Goal: Task Accomplishment & Management: Manage account settings

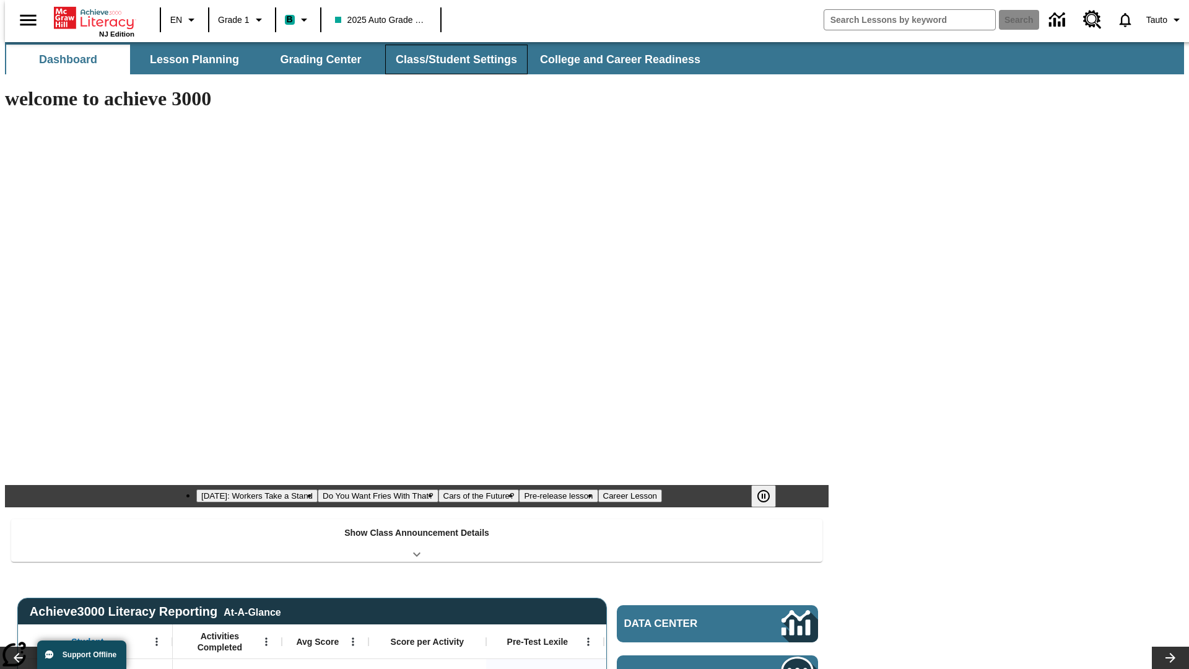
click at [450, 59] on button "Class/Student Settings" at bounding box center [456, 60] width 142 height 30
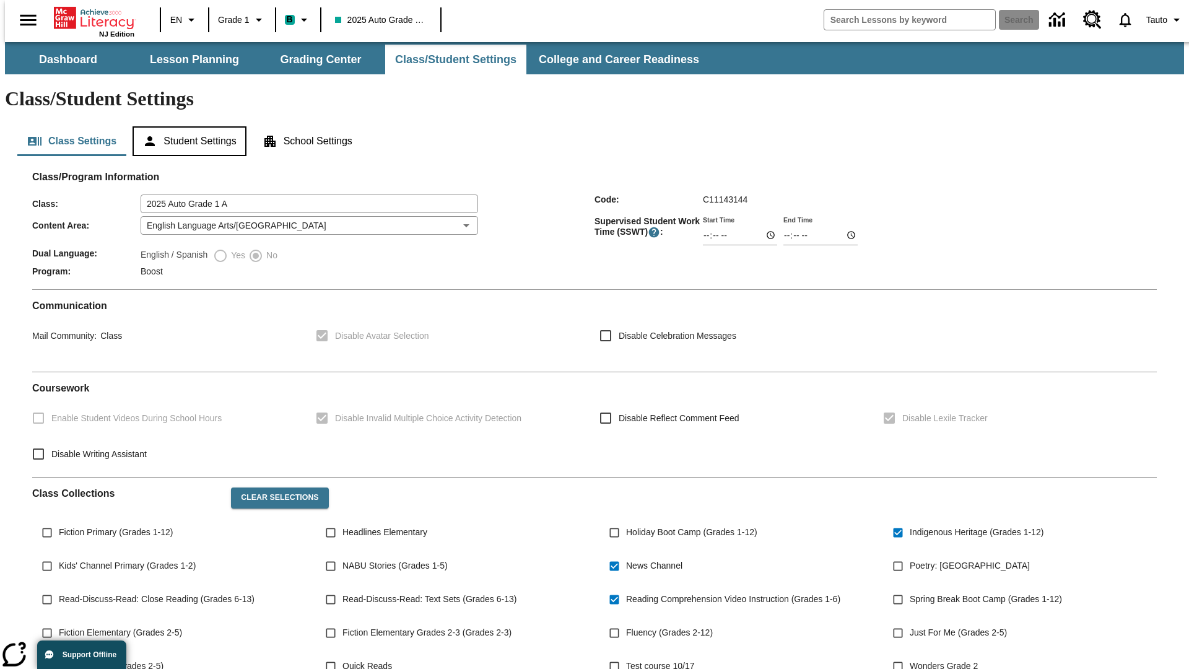
click at [186, 126] on button "Student Settings" at bounding box center [189, 141] width 113 height 30
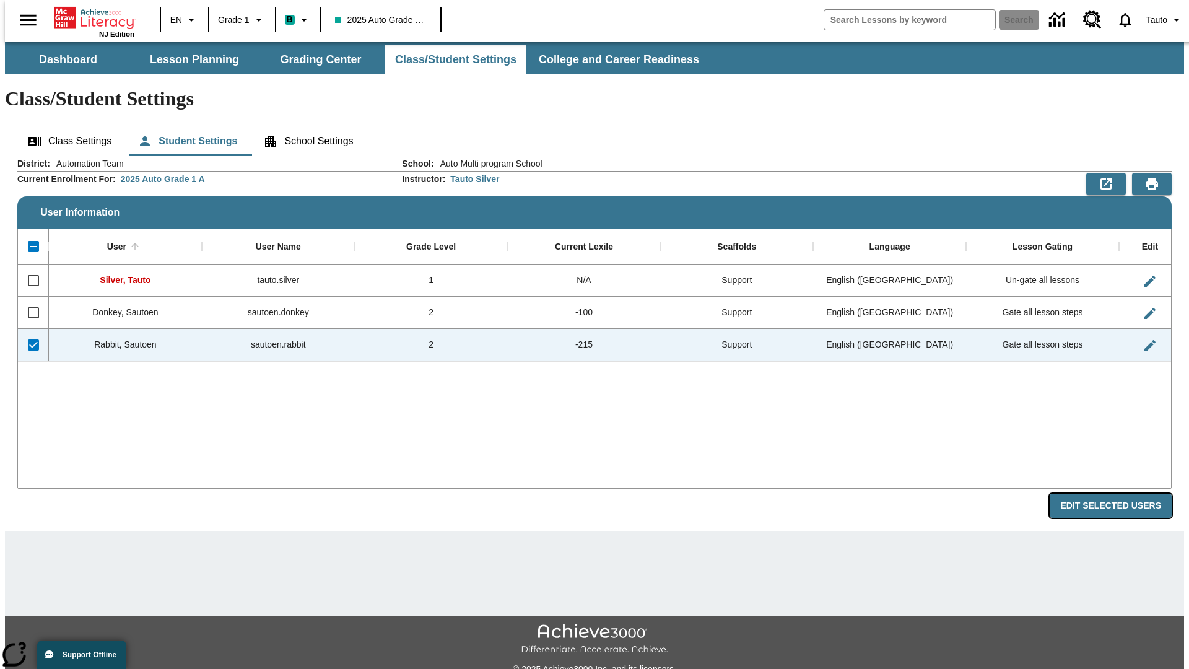
click at [1120, 494] on button "Edit Selected Users" at bounding box center [1111, 506] width 122 height 24
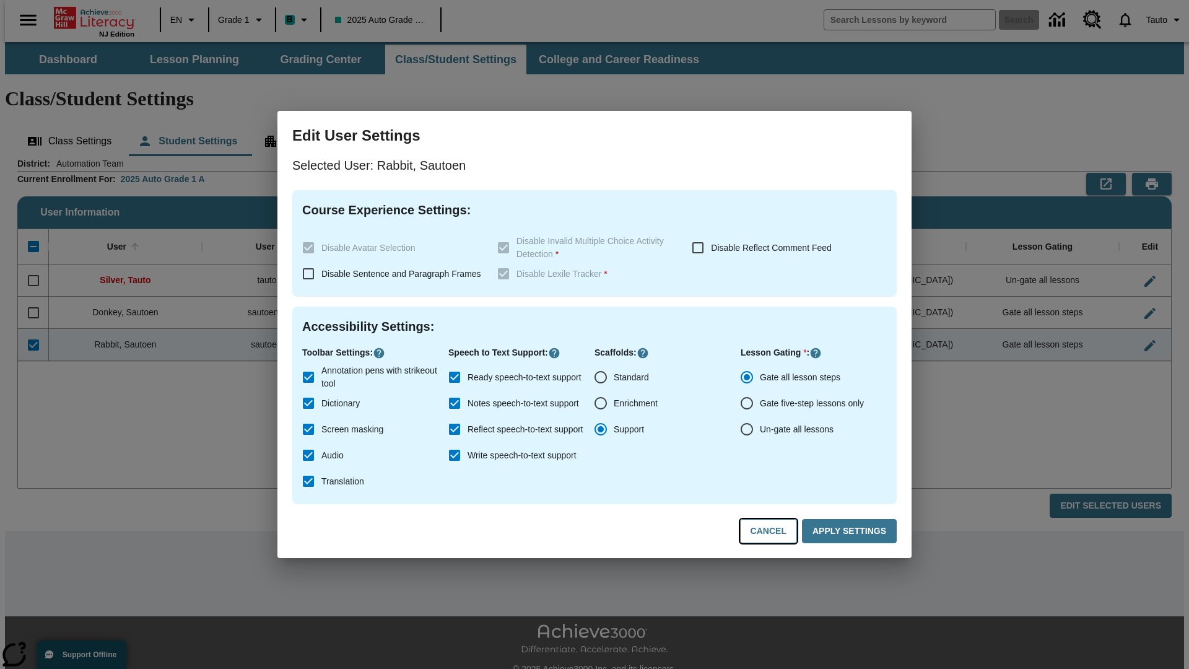
click at [774, 531] on button "Cancel" at bounding box center [768, 531] width 57 height 24
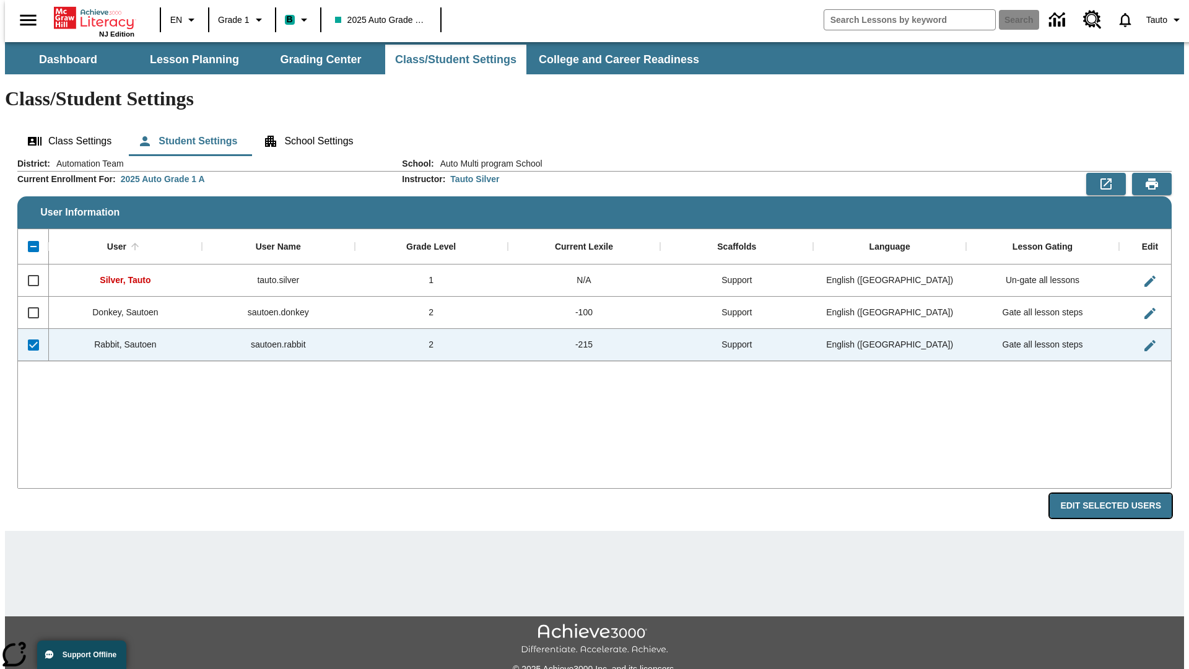
click at [1120, 494] on button "Edit Selected Users" at bounding box center [1111, 506] width 122 height 24
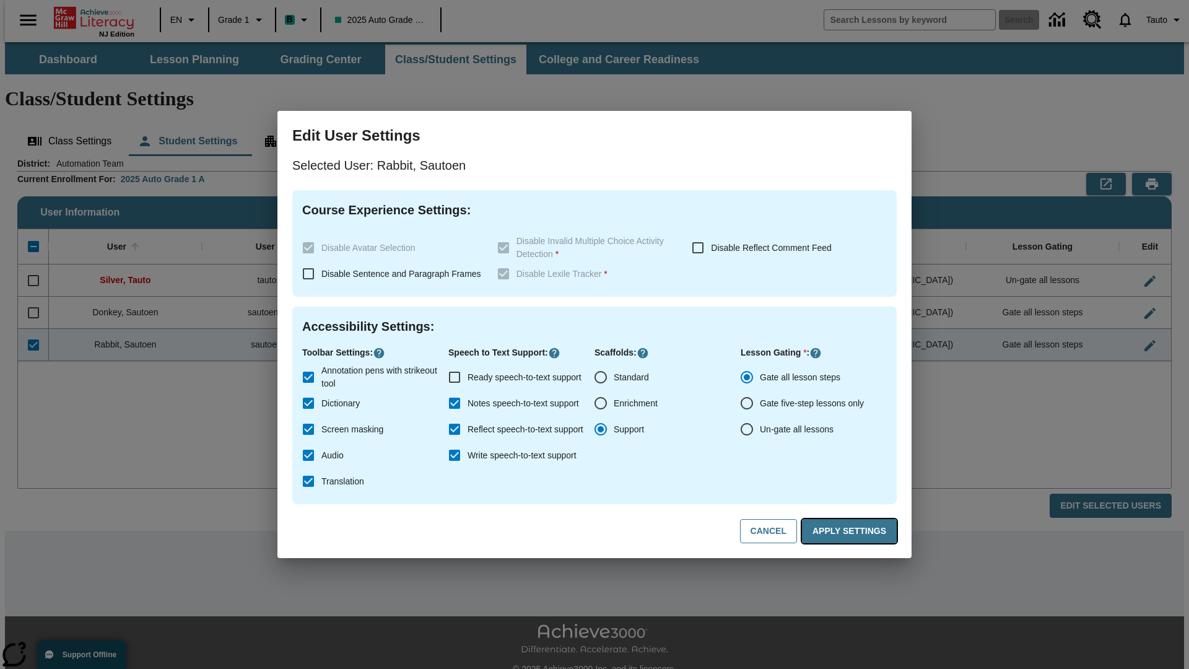
click at [851, 531] on button "Apply Settings" at bounding box center [849, 531] width 95 height 24
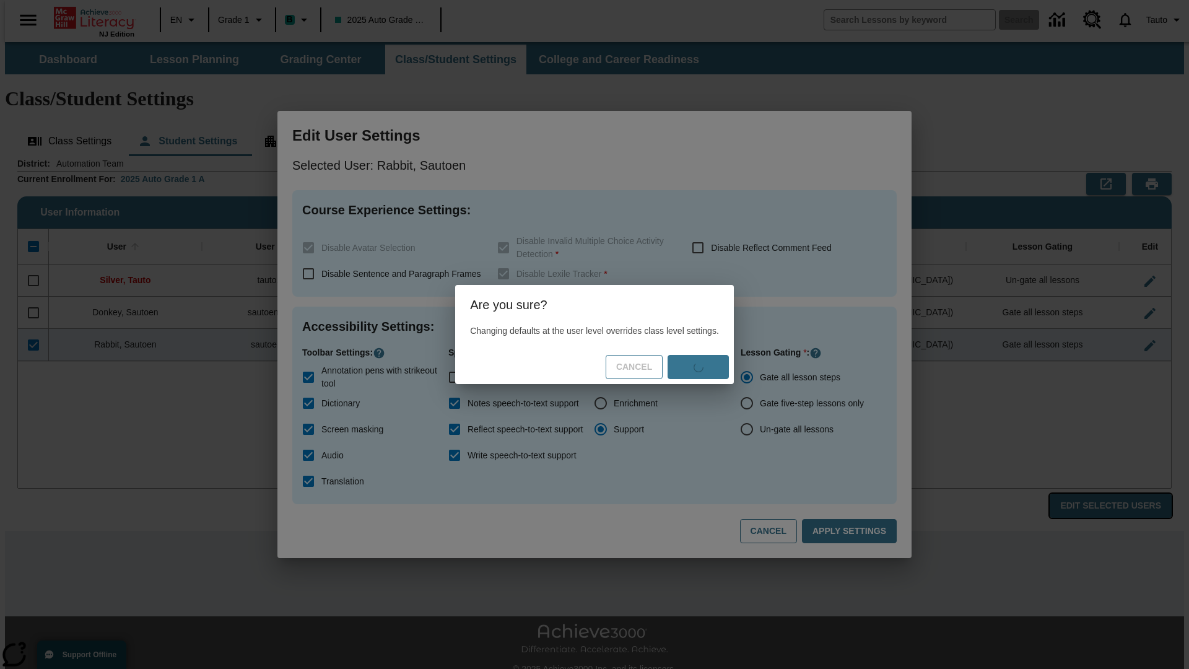
checkbox input "true"
checkbox input "false"
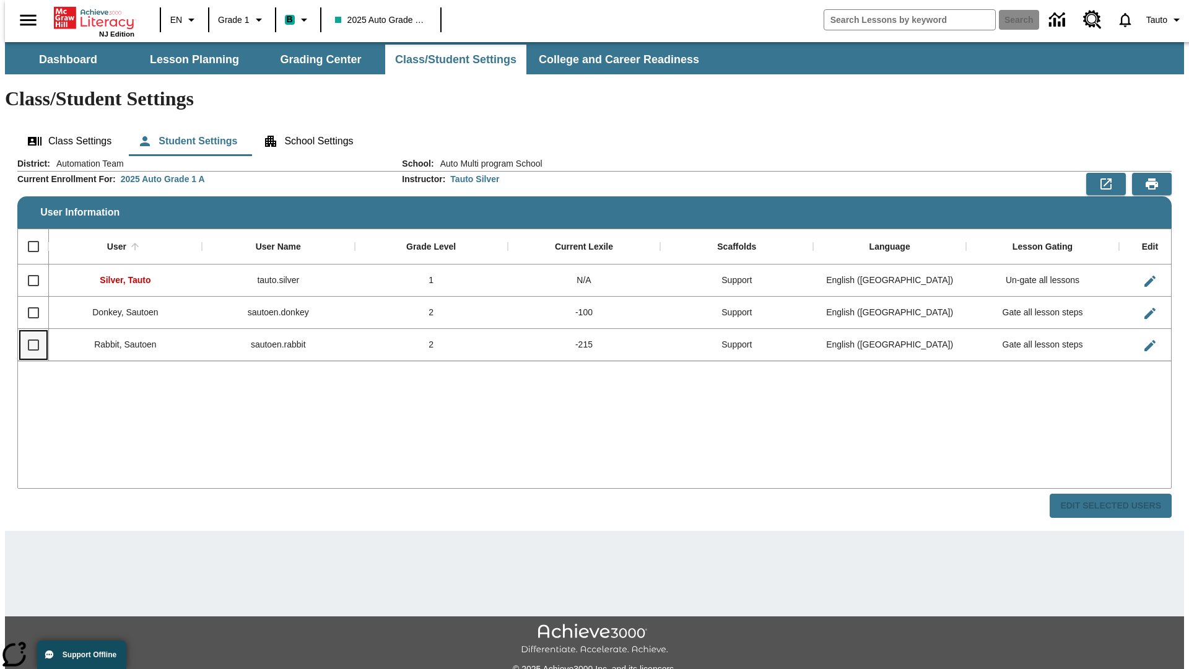
click at [28, 332] on input "Select row" at bounding box center [33, 345] width 26 height 26
checkbox input "true"
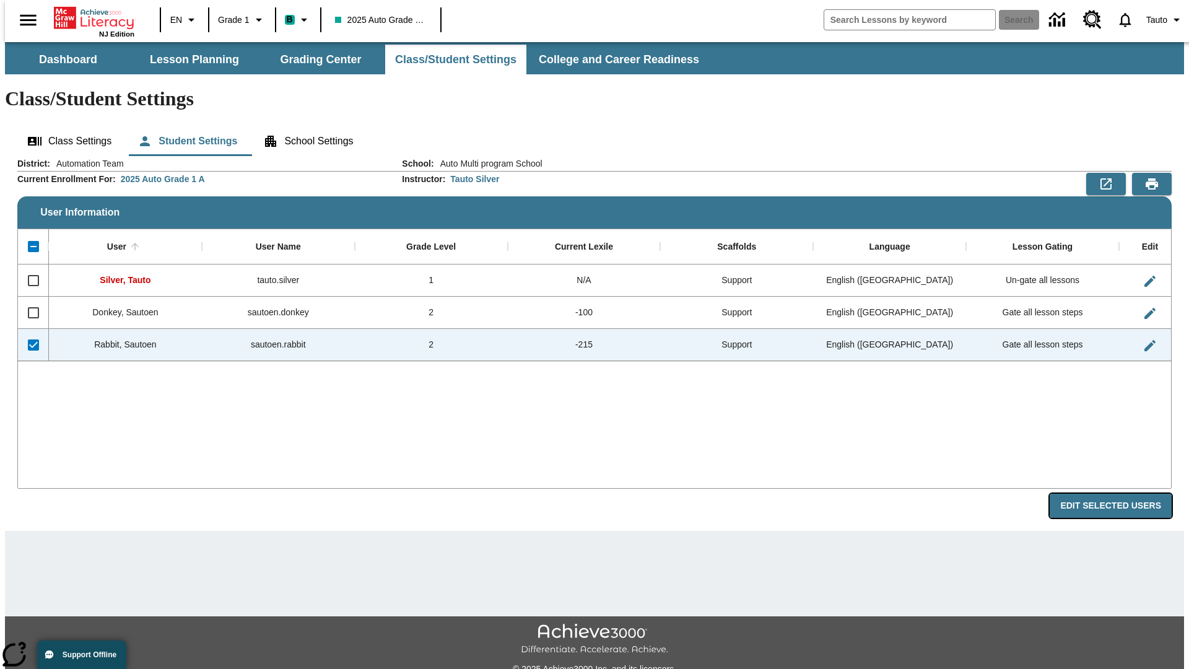
click at [1120, 494] on button "Edit Selected Users" at bounding box center [1111, 506] width 122 height 24
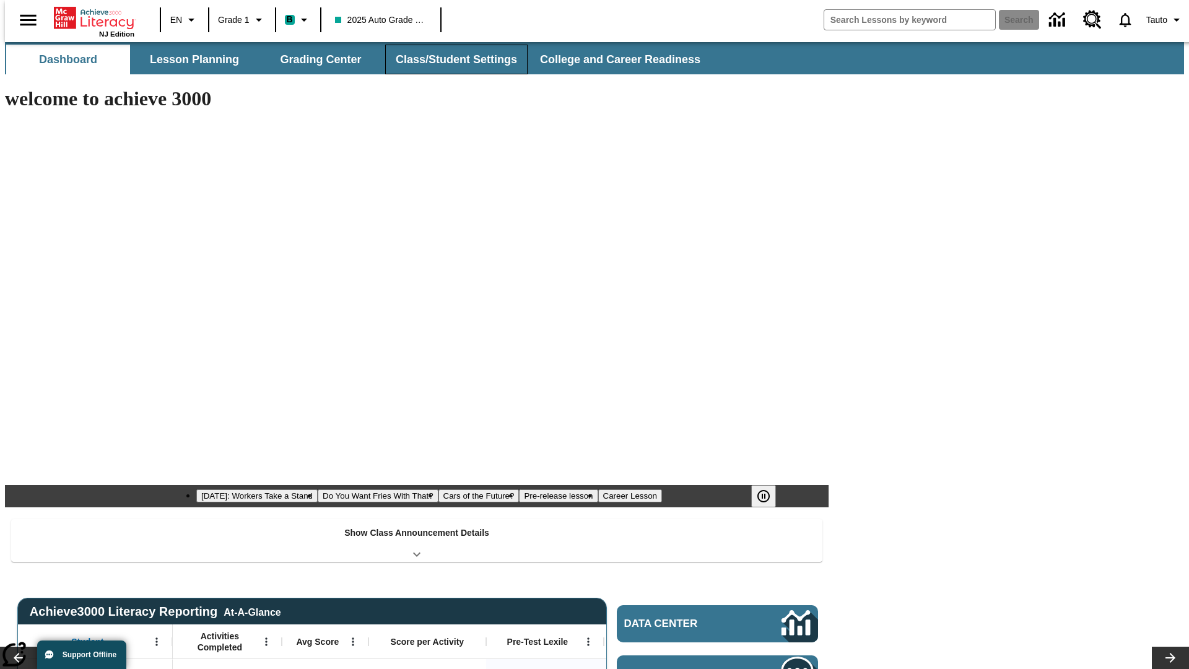
click at [450, 59] on button "Class/Student Settings" at bounding box center [456, 60] width 142 height 30
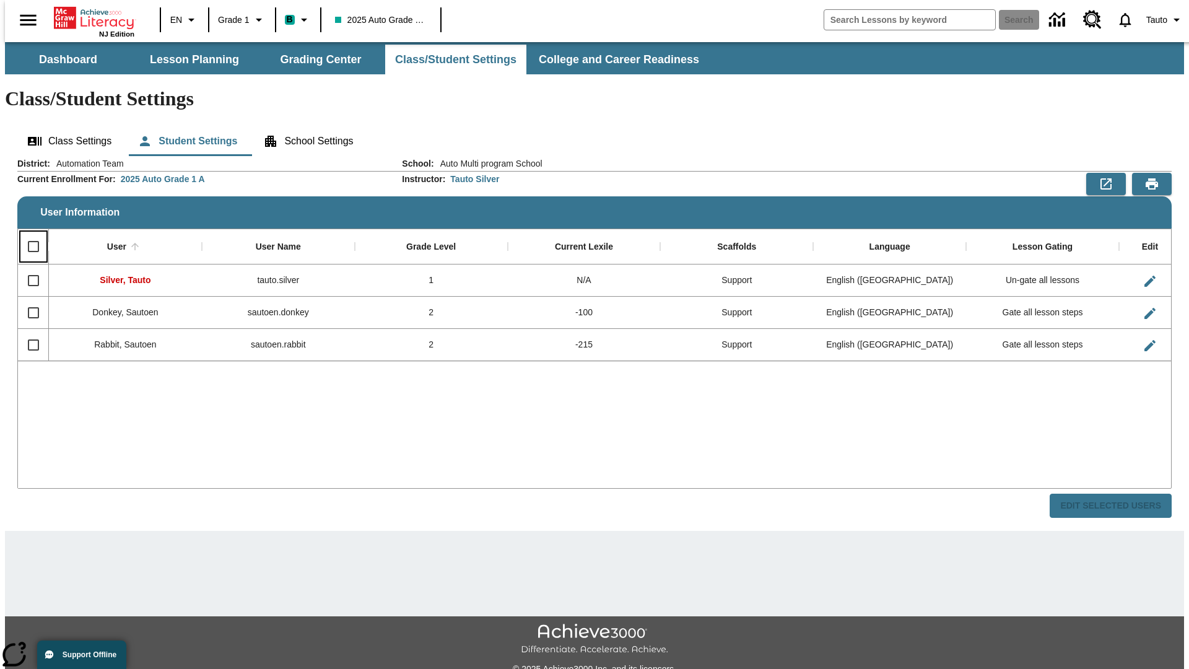
click at [28, 233] on input "Select all rows" at bounding box center [33, 246] width 26 height 26
checkbox input "true"
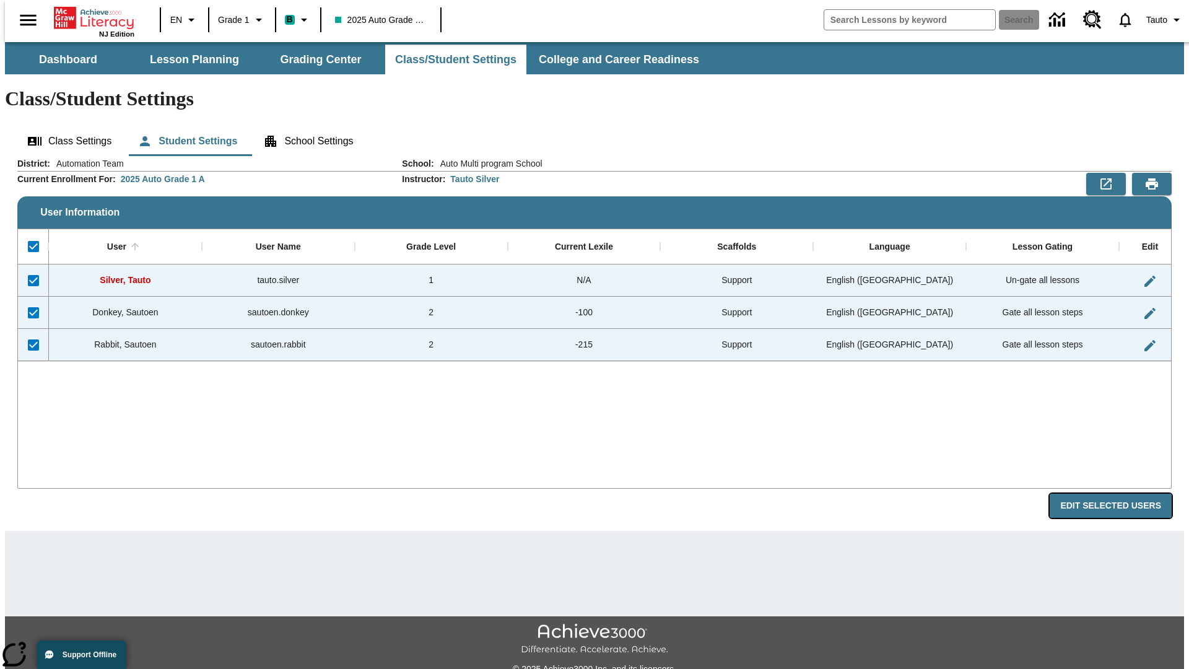
click at [1120, 494] on button "Edit Selected Users" at bounding box center [1111, 506] width 122 height 24
